Goal: Find specific page/section

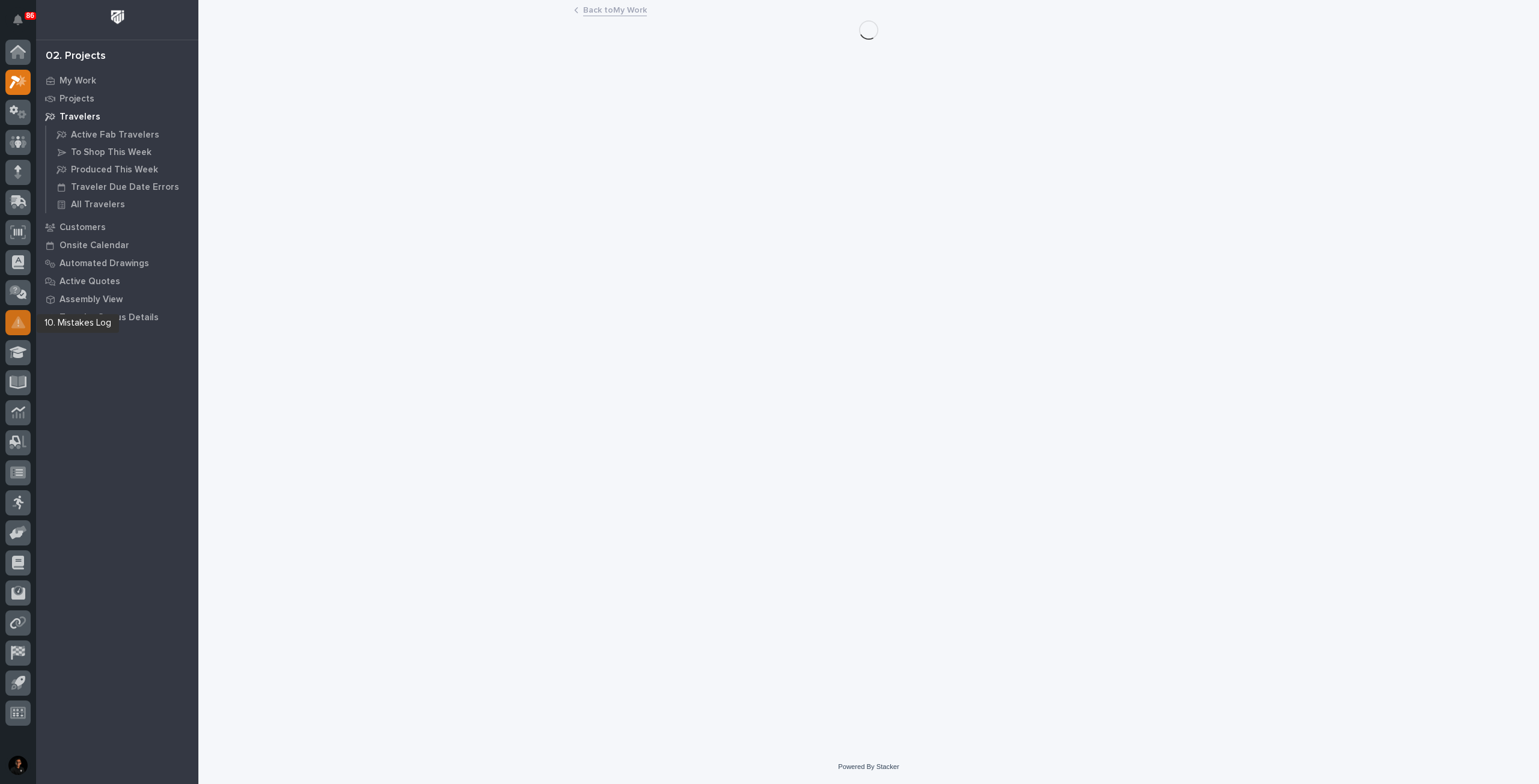
click at [20, 322] on icon at bounding box center [18, 322] width 14 height 12
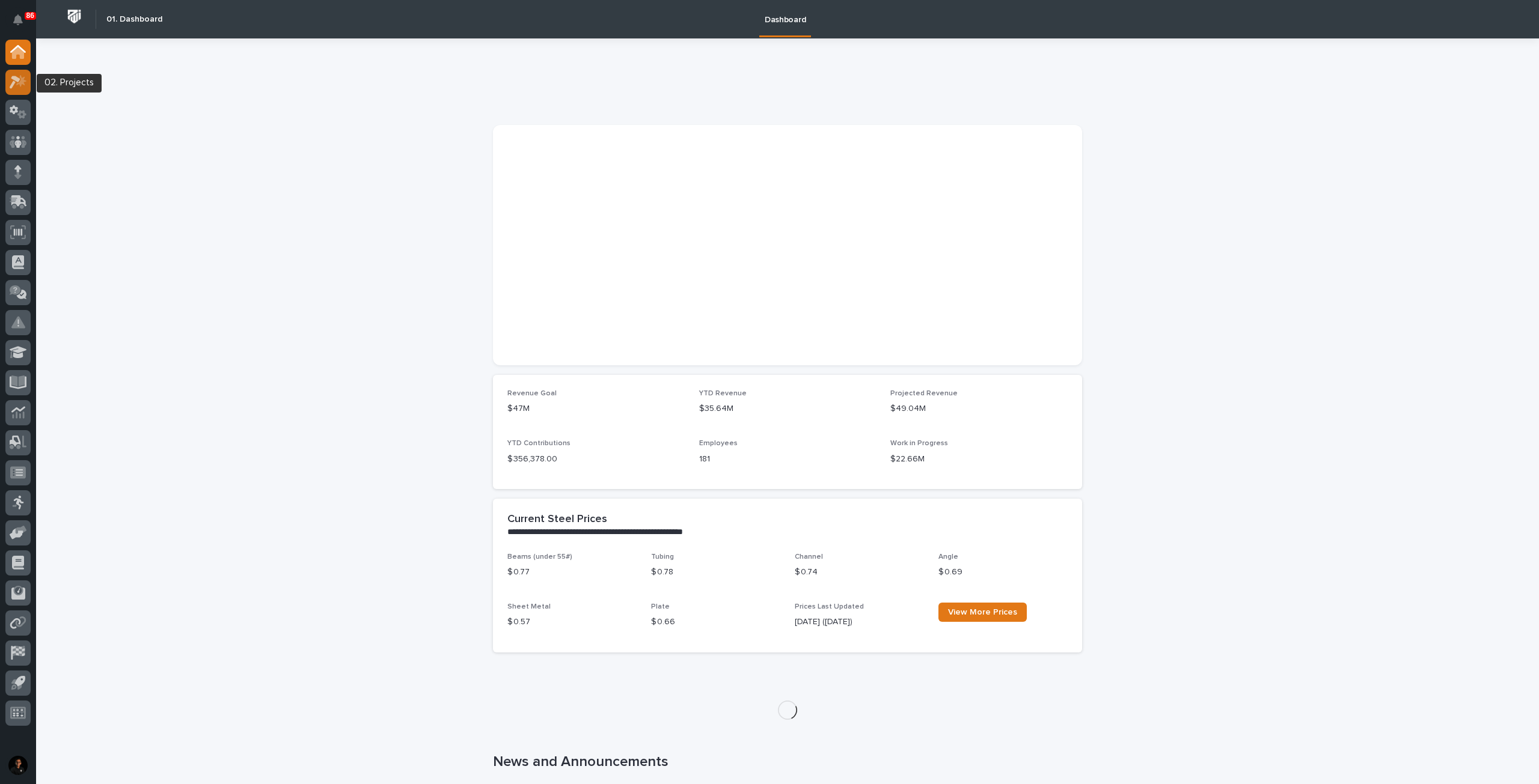
click at [14, 75] on icon at bounding box center [18, 81] width 18 height 14
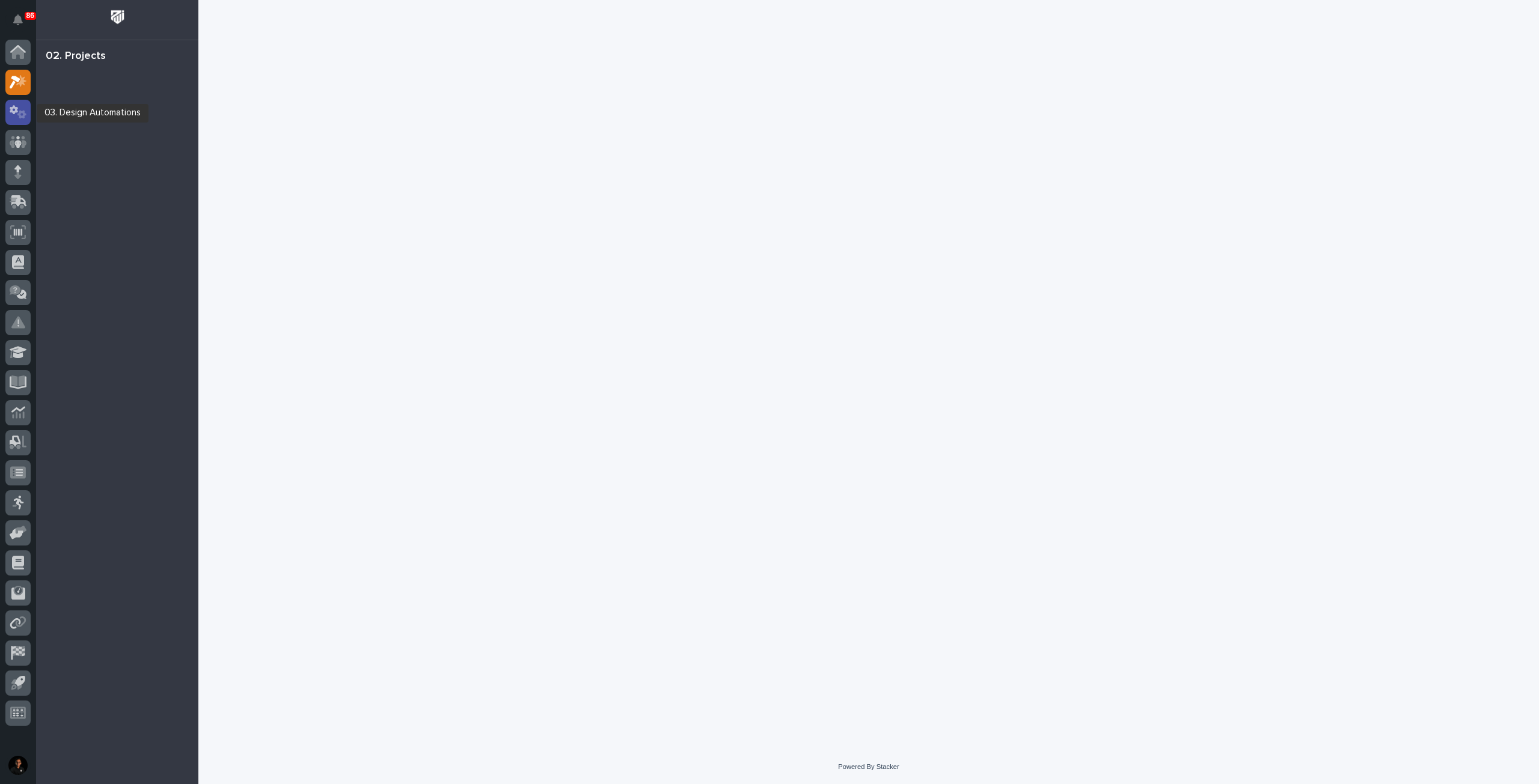
click at [12, 107] on icon at bounding box center [14, 109] width 8 height 9
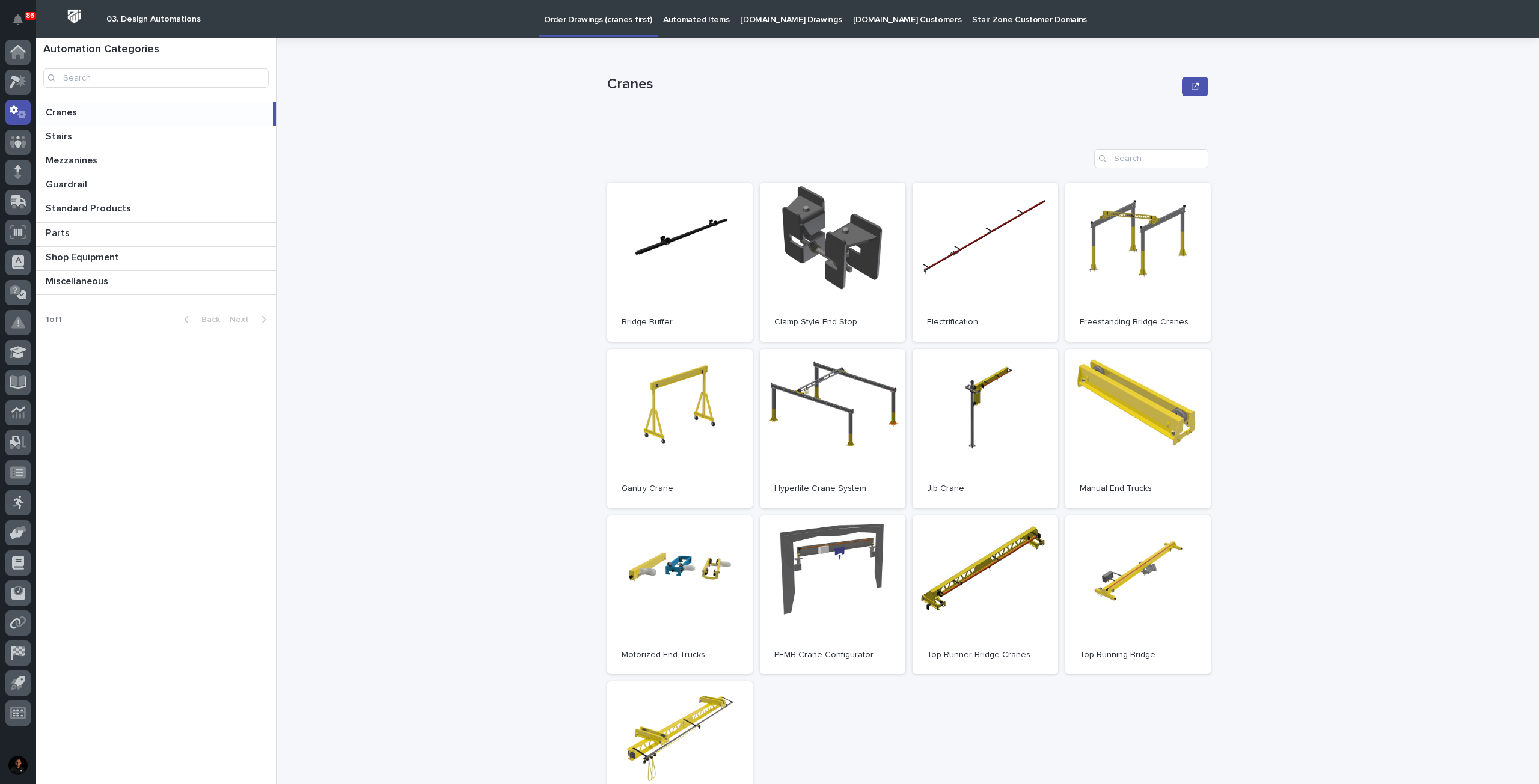
click at [666, 22] on p "Automated Items" at bounding box center [696, 12] width 66 height 25
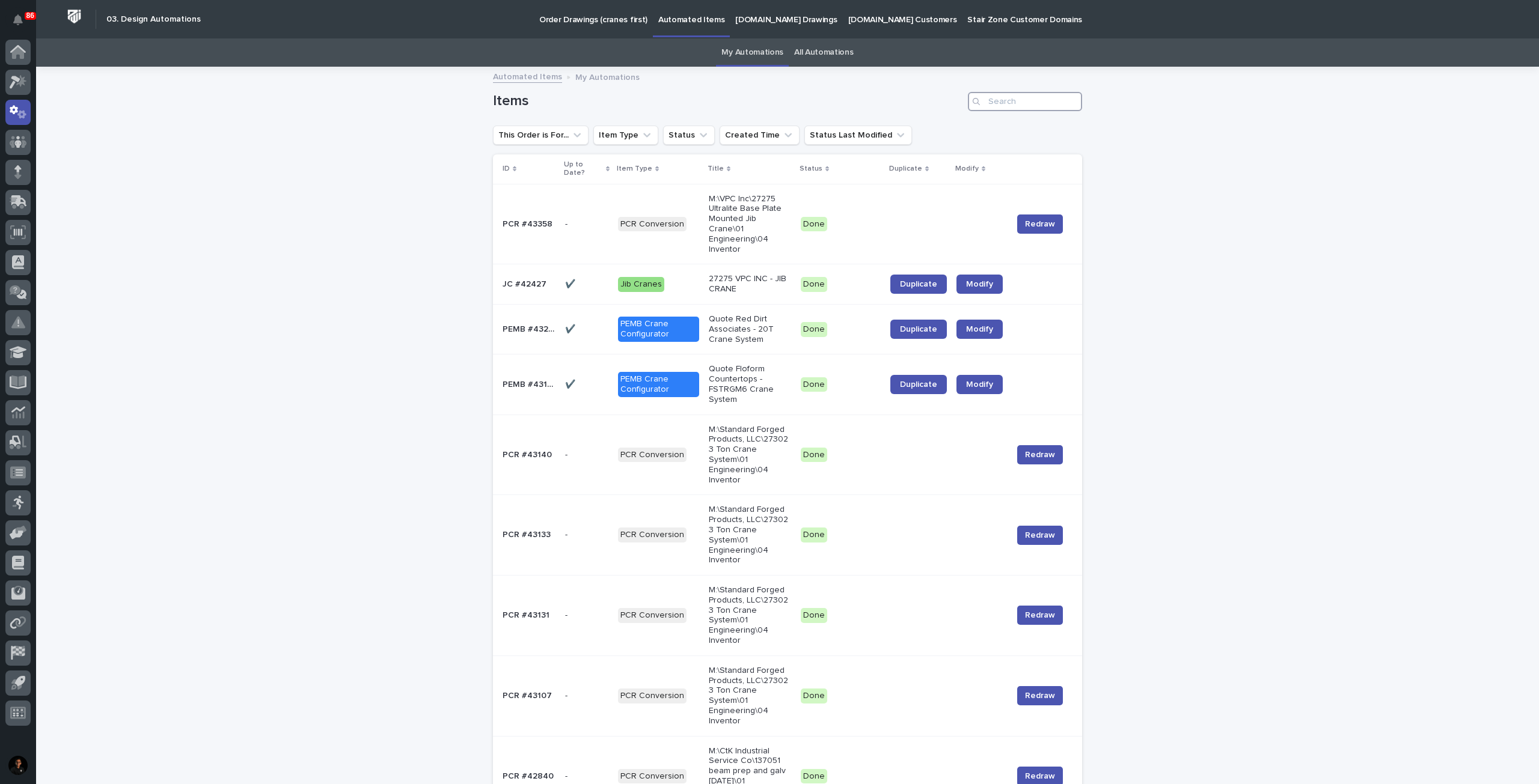
click at [1011, 107] on input "Search" at bounding box center [1025, 102] width 114 height 20
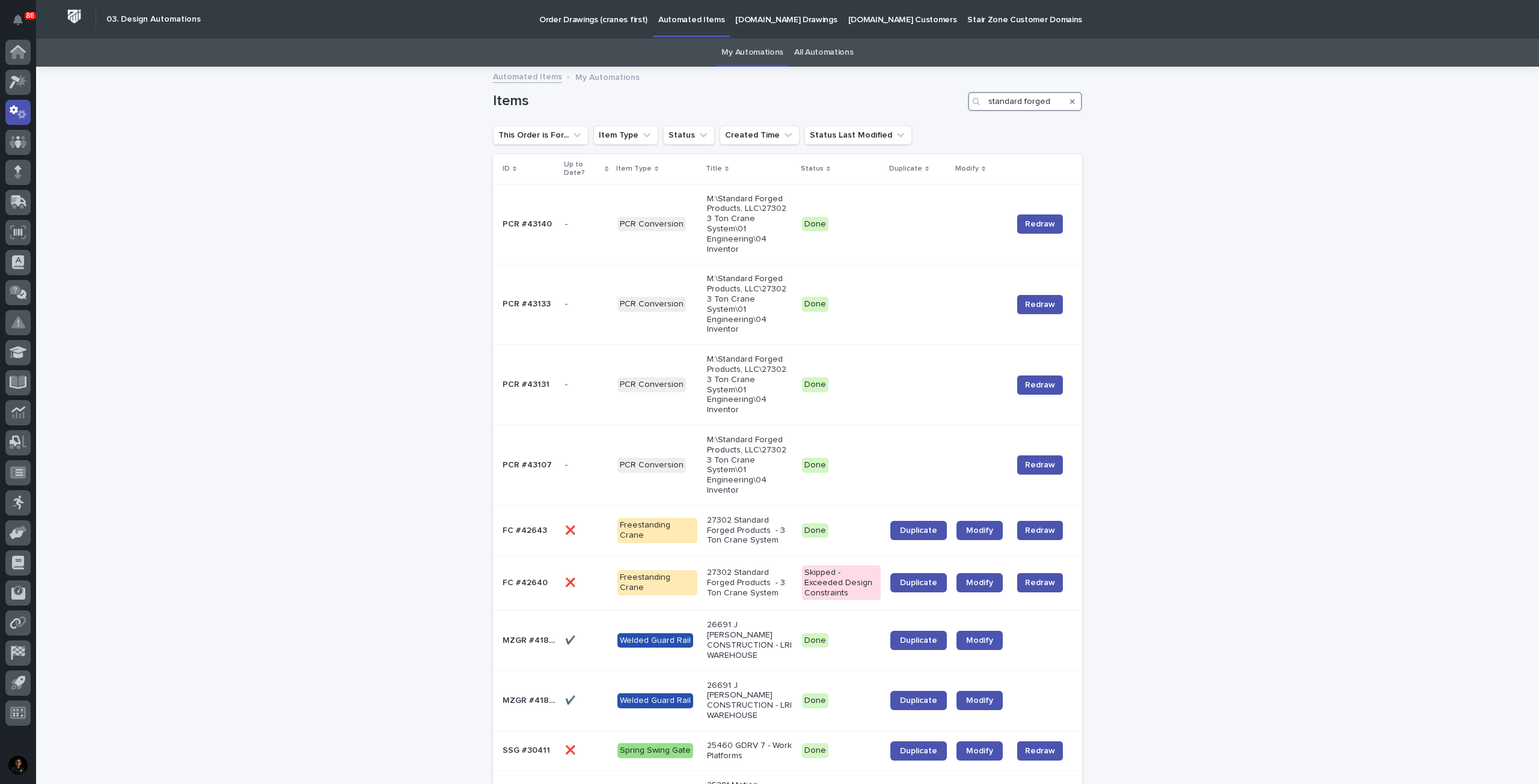
type input "standard forged"
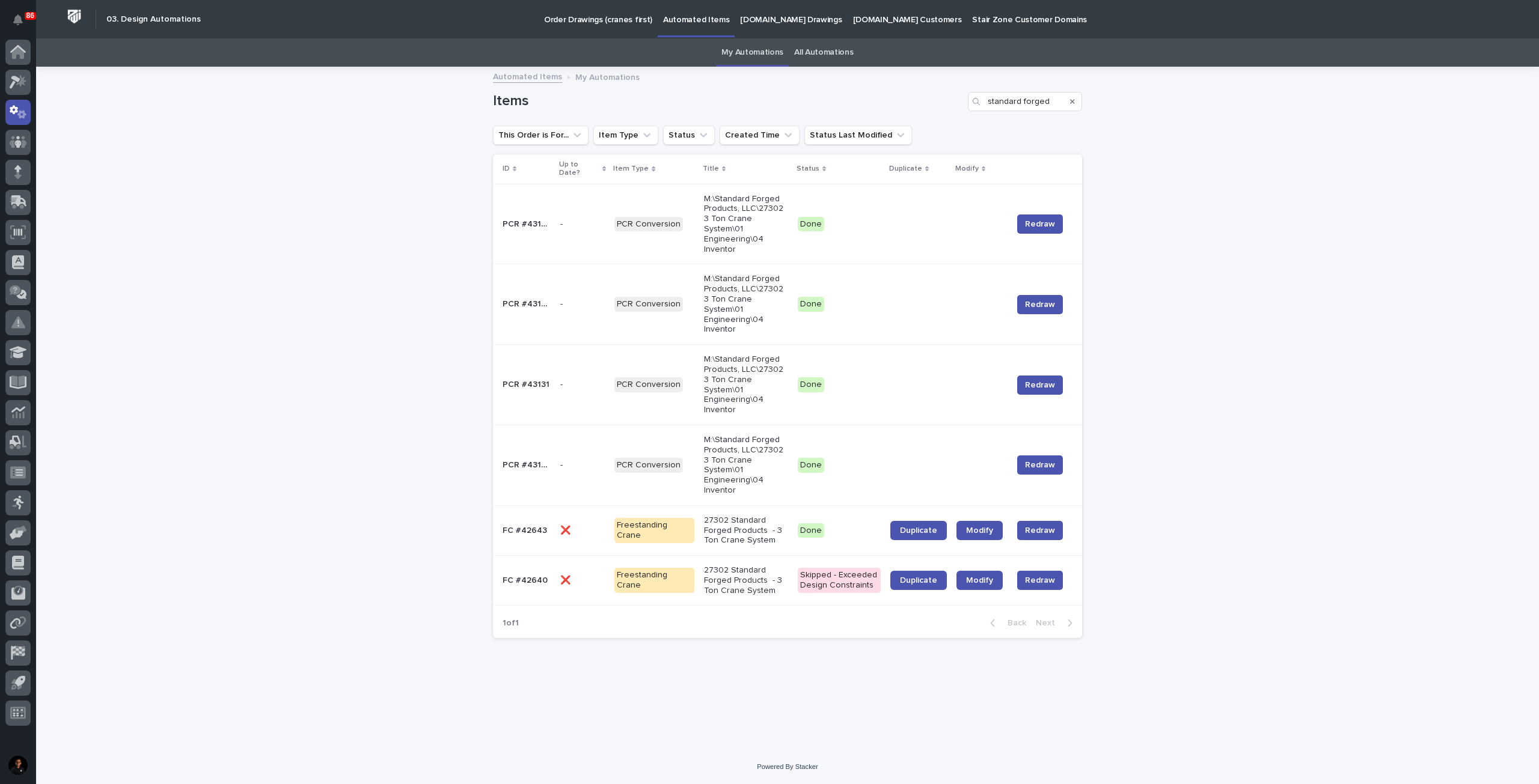
click at [583, 521] on div "❌ ❌" at bounding box center [583, 531] width 45 height 20
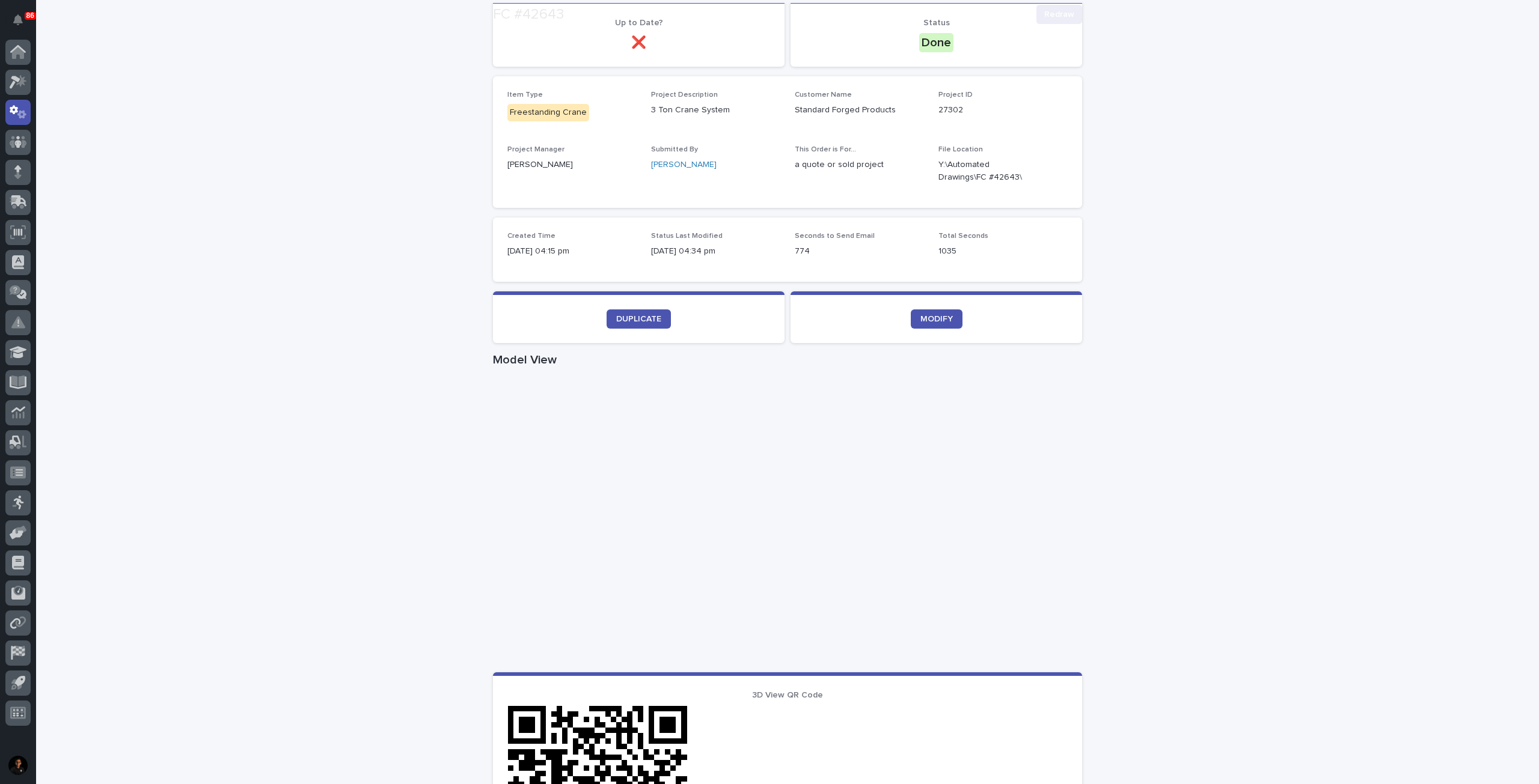
scroll to position [180, 0]
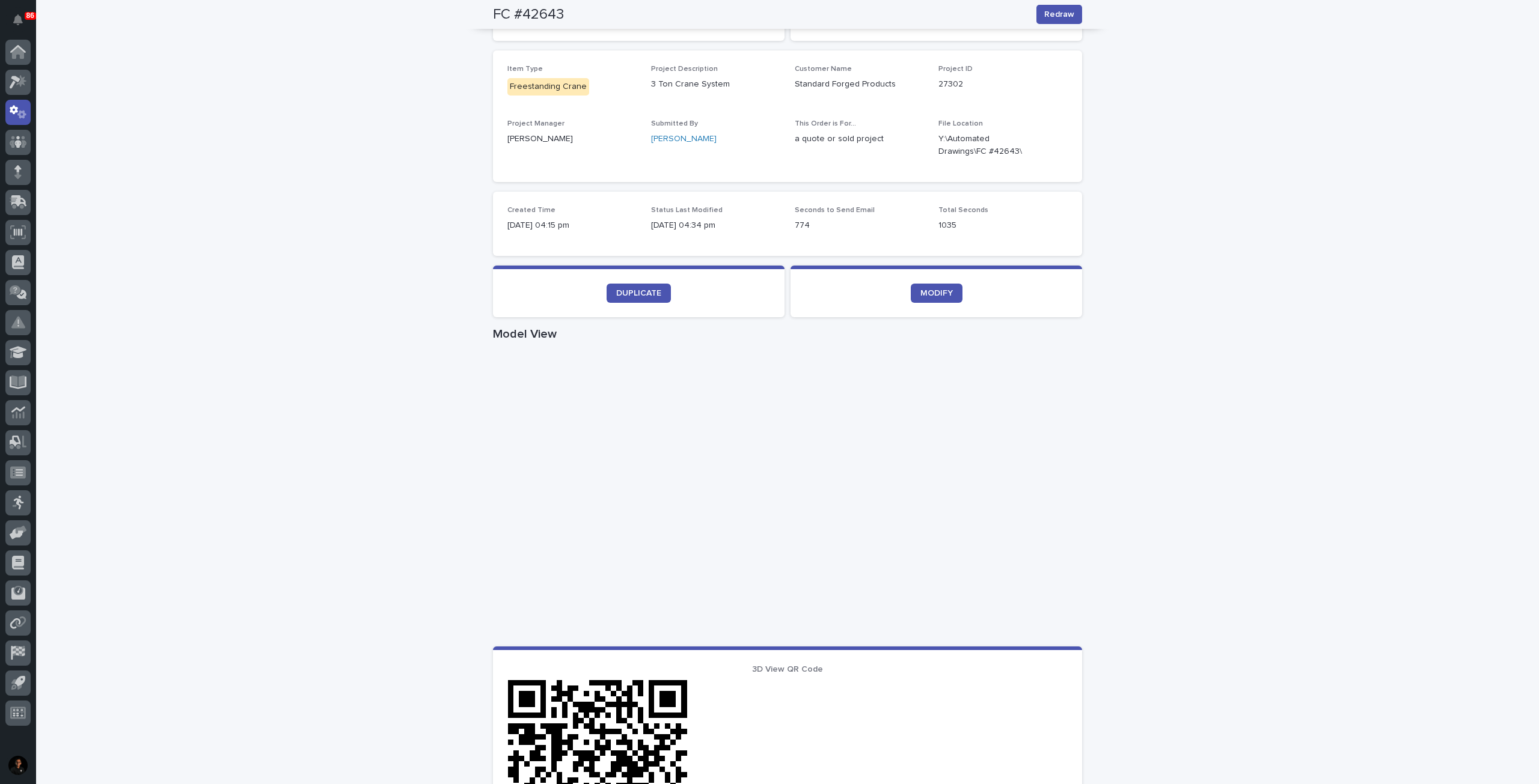
click at [208, 264] on div "Loading... Saving… Loading... Saving… FC #42643 Redraw FC #42643 Redraw Sorry, …" at bounding box center [787, 515] width 1503 height 1255
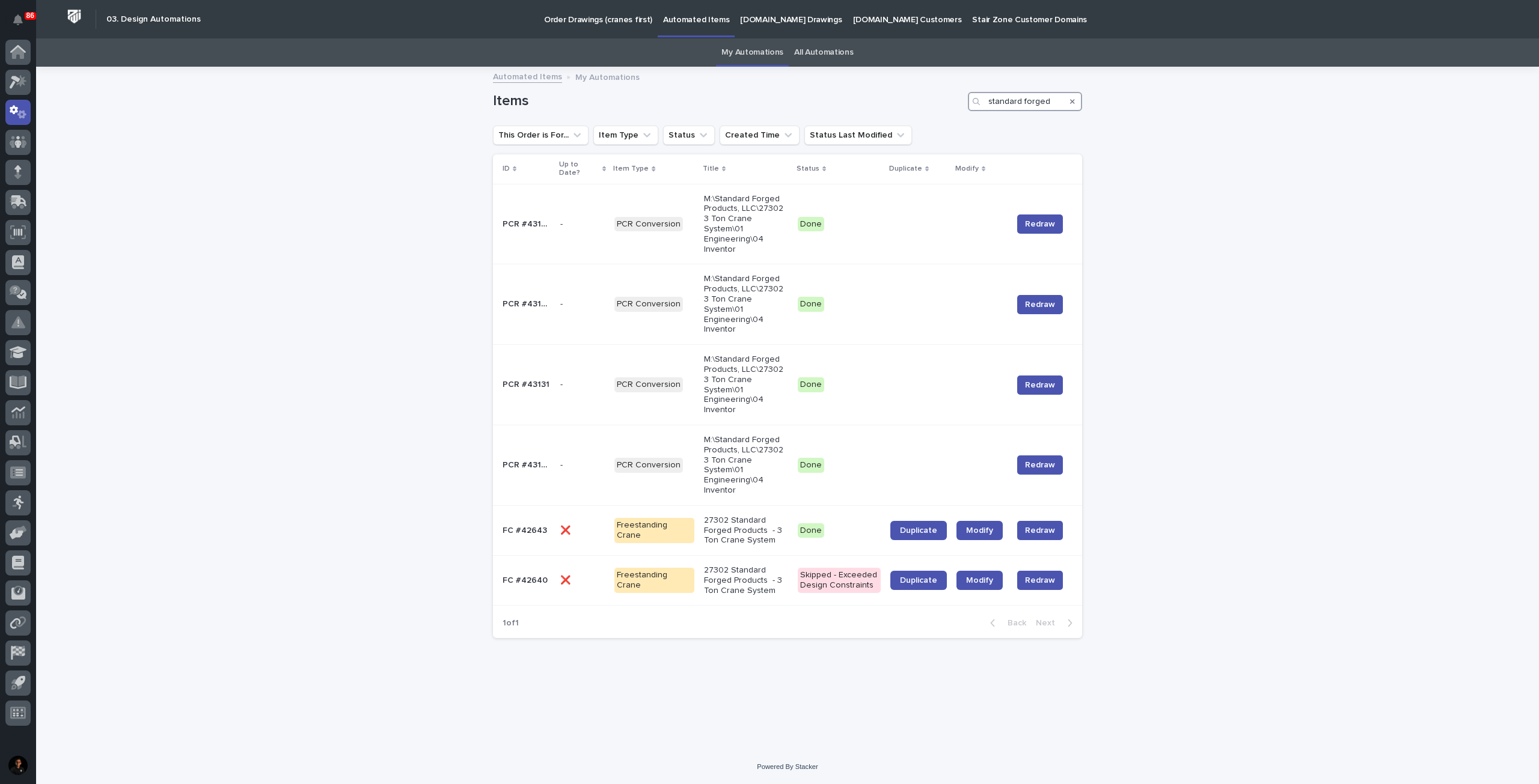
click at [993, 97] on input "standard forged" at bounding box center [1025, 102] width 114 height 20
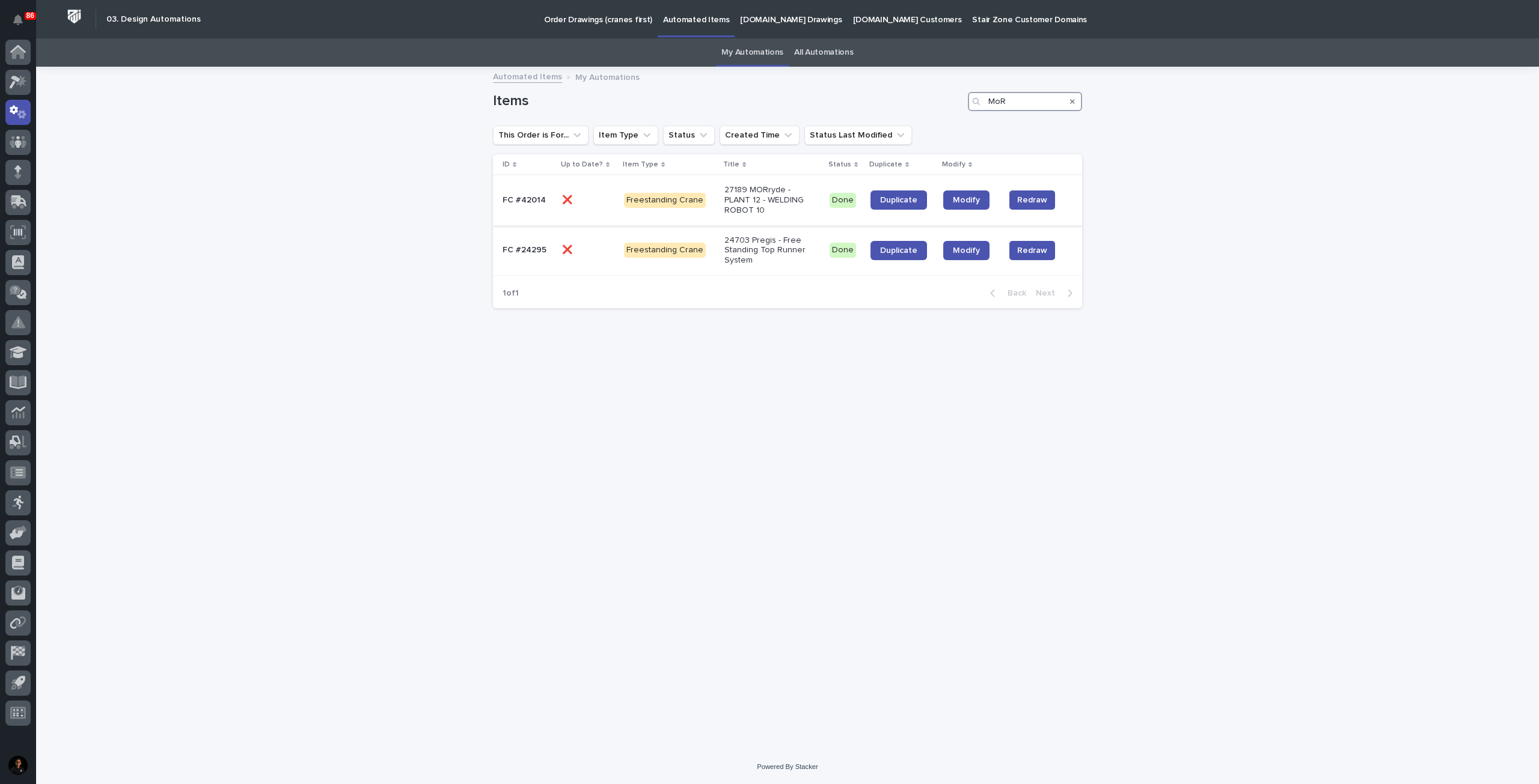
type input "MoR"
click at [597, 201] on p at bounding box center [588, 201] width 52 height 10
